Goal: Transaction & Acquisition: Purchase product/service

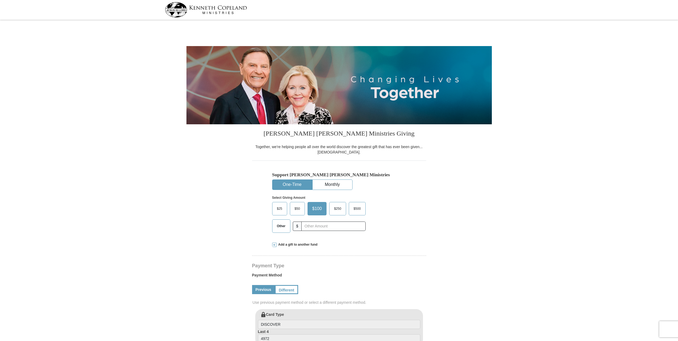
select select "PA"
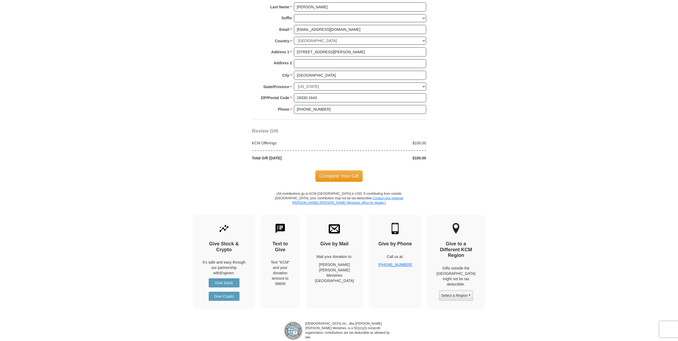
scroll to position [384, 0]
click at [330, 170] on span "Complete Your Gift" at bounding box center [338, 175] width 47 height 11
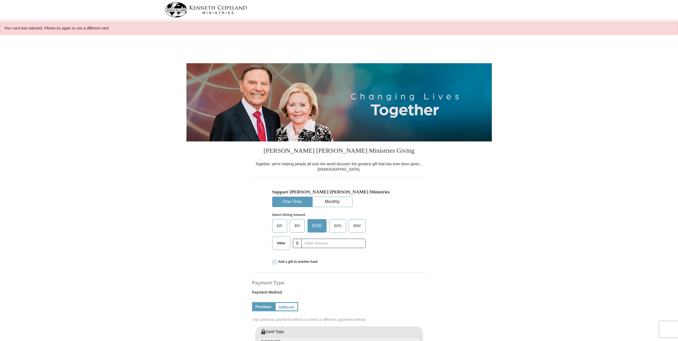
select select "PA"
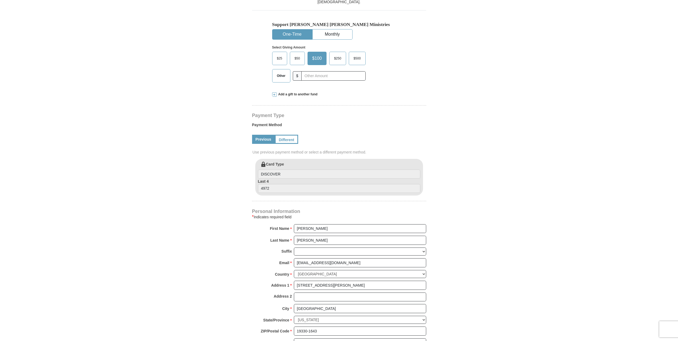
scroll to position [167, 0]
click at [288, 170] on input "DISCOVER" at bounding box center [339, 174] width 162 height 9
click at [283, 185] on input "4972" at bounding box center [339, 189] width 162 height 9
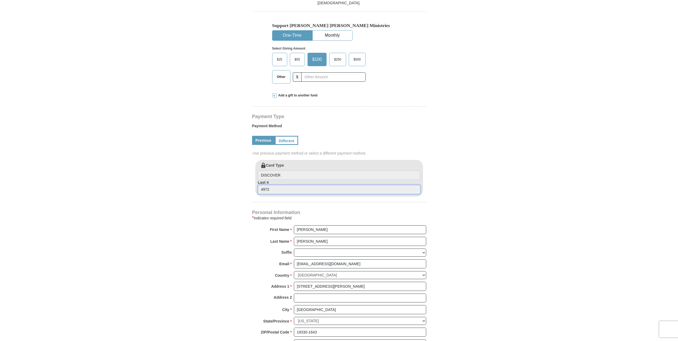
click at [283, 185] on input "4972" at bounding box center [339, 189] width 162 height 9
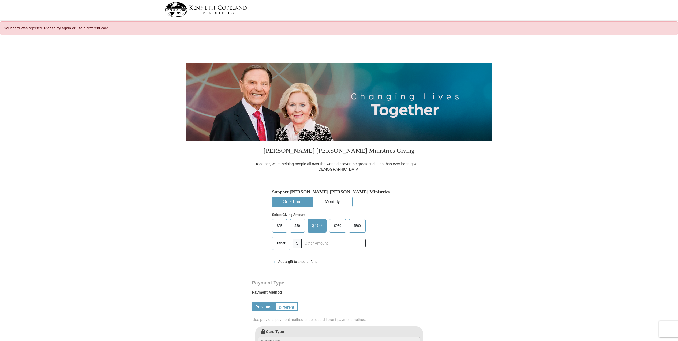
scroll to position [0, 0]
click at [238, 29] on div "Your card was rejected. Please try again or use a different card." at bounding box center [339, 27] width 678 height 13
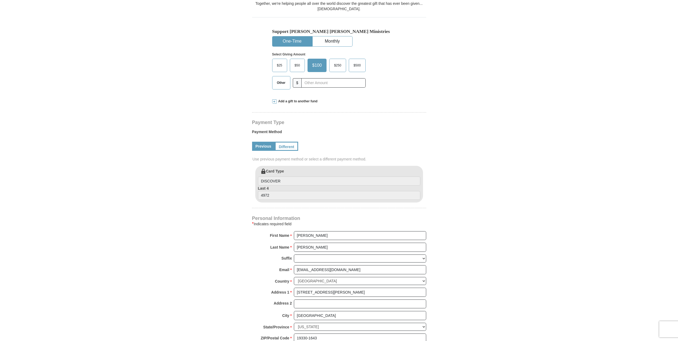
scroll to position [161, 0]
drag, startPoint x: 257, startPoint y: 135, endPoint x: 288, endPoint y: 136, distance: 30.6
click at [257, 141] on link "Previous" at bounding box center [263, 145] width 23 height 9
click at [296, 141] on link "Different" at bounding box center [286, 145] width 23 height 9
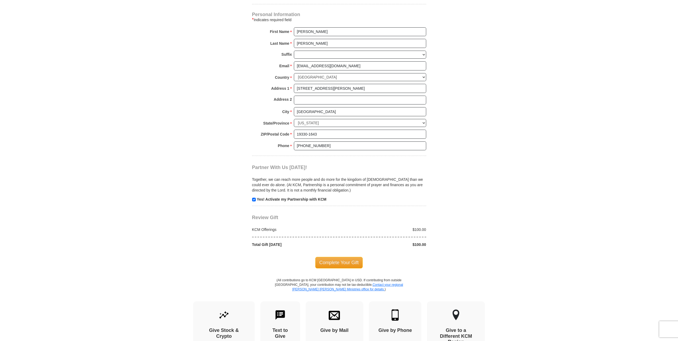
scroll to position [431, 0]
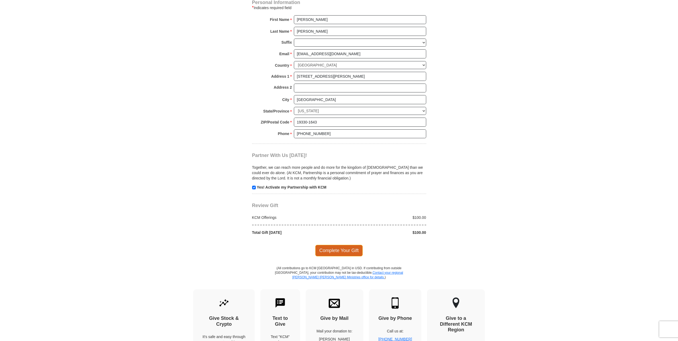
click at [331, 245] on span "Complete Your Gift" at bounding box center [338, 250] width 47 height 11
